Goal: Communication & Community: Answer question/provide support

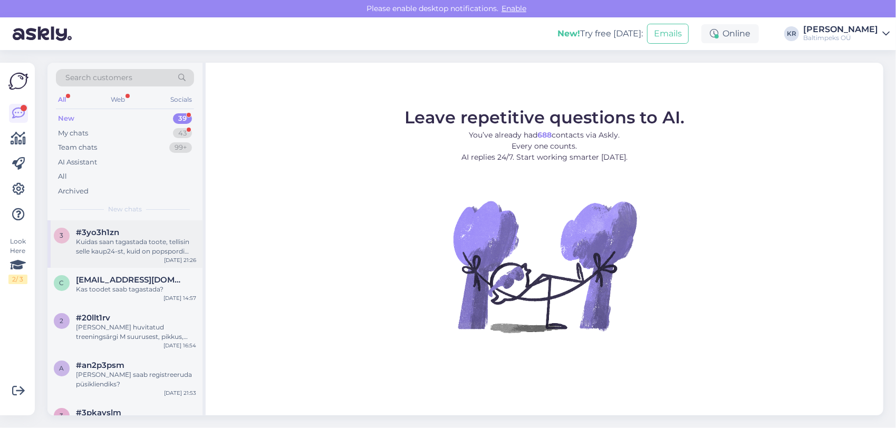
click at [128, 244] on div "Kuidas saan tagastada toote, tellisin selle kaup24-st, kuid on popspordi toode …" at bounding box center [136, 246] width 120 height 19
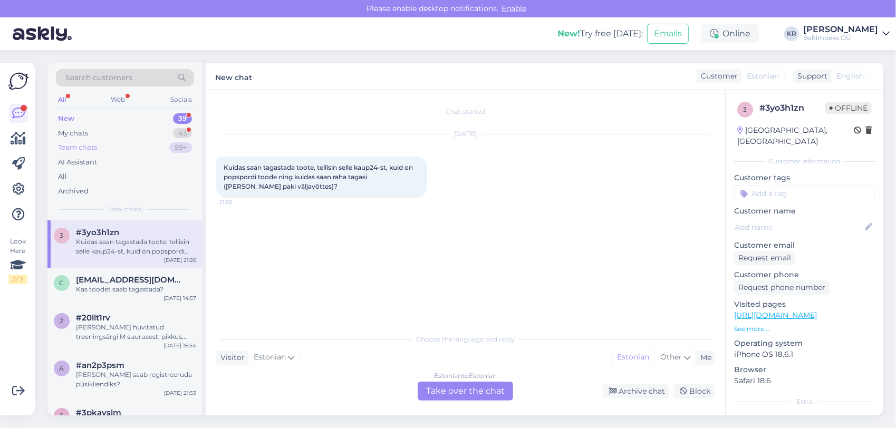
click at [83, 146] on div "Team chats" at bounding box center [77, 147] width 39 height 11
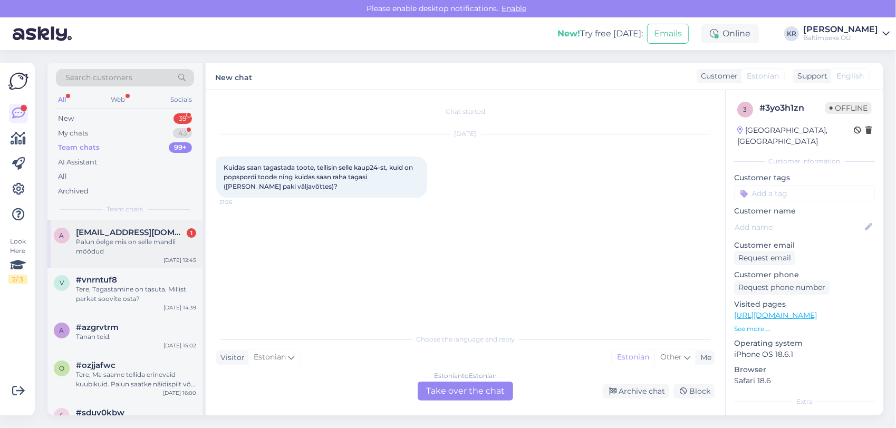
click at [103, 227] on div "a [EMAIL_ADDRESS][DOMAIN_NAME] 1 Palun öelge mis on selle mandli mõõdud [DATE] …" at bounding box center [124, 243] width 155 height 47
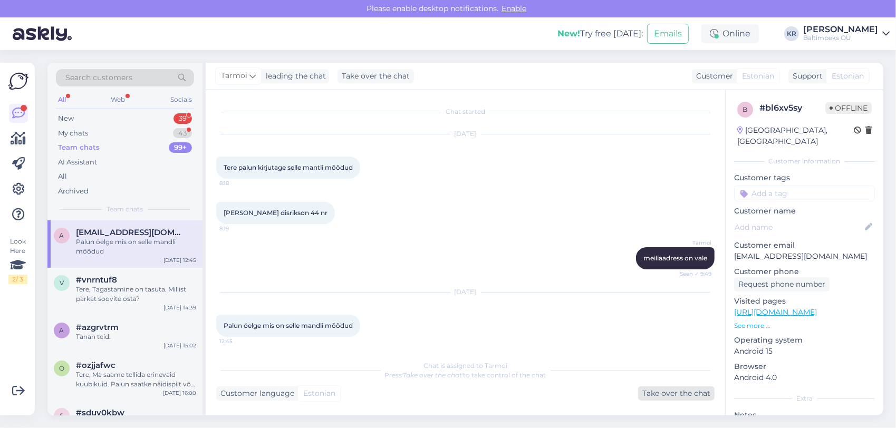
click at [673, 397] on div "Take over the chat" at bounding box center [676, 393] width 76 height 14
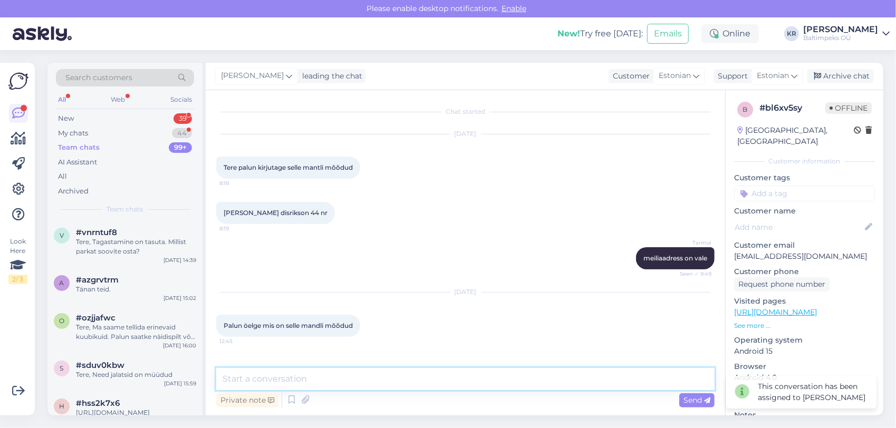
click at [353, 372] on textarea at bounding box center [465, 379] width 498 height 22
click at [361, 379] on textarea "Tere, mõõdud on järgmised:" at bounding box center [465, 379] width 498 height 22
paste textarea "Rindkere ümbermõõt (cm)"
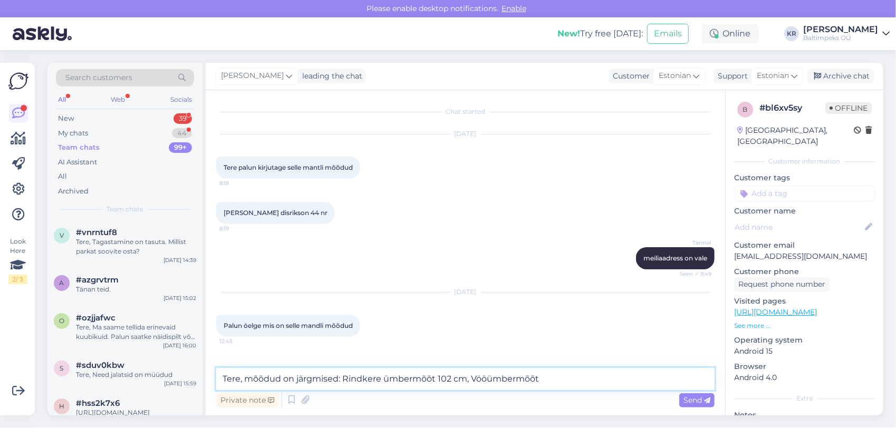
drag, startPoint x: 572, startPoint y: 378, endPoint x: 552, endPoint y: 378, distance: 20.0
click at [552, 378] on textarea "Tere, mõõdud on järgmised: Rindkere ümbermõõt 102 cm, Vööümbermõõt" at bounding box center [465, 379] width 498 height 22
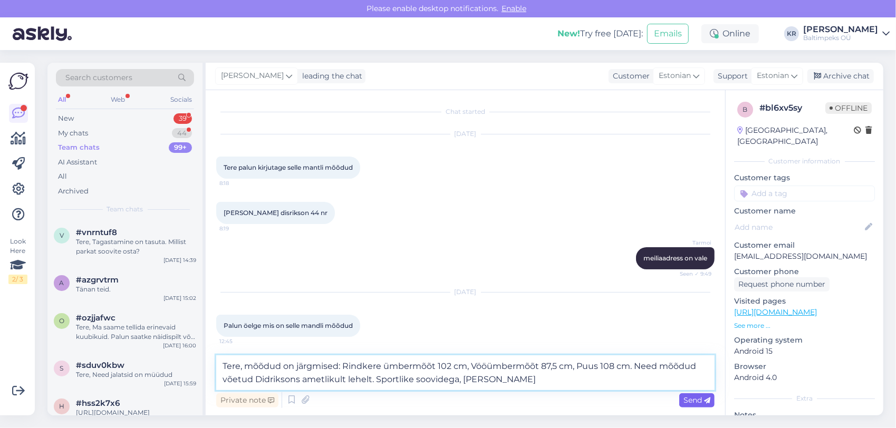
type textarea "Tere, mõõdud on järgmised: Rindkere ümbermõõt 102 cm, Vööümbermõõt 87,5 cm, Puu…"
click at [704, 403] on icon at bounding box center [707, 401] width 6 height 6
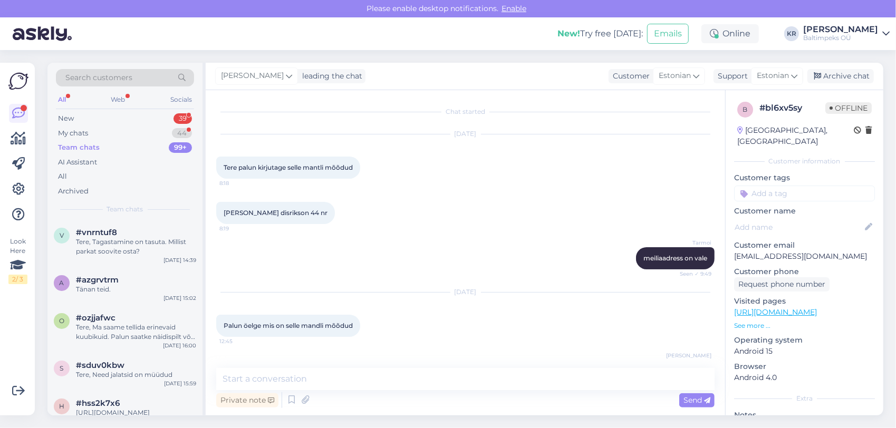
scroll to position [54, 0]
